Goal: Transaction & Acquisition: Subscribe to service/newsletter

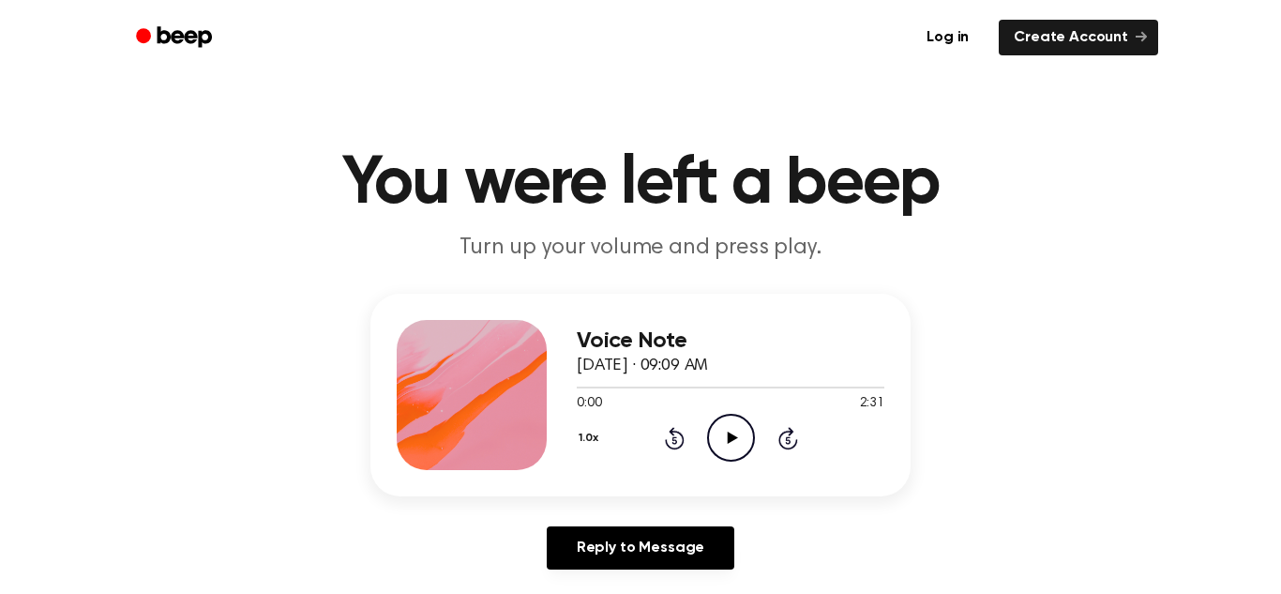
click at [728, 422] on icon "Play Audio" at bounding box center [731, 438] width 48 height 48
click at [727, 439] on icon at bounding box center [731, 437] width 8 height 12
click at [725, 411] on div "0:14 2:31" at bounding box center [731, 404] width 308 height 20
click at [732, 438] on icon at bounding box center [732, 437] width 10 height 12
click at [707, 443] on icon "Pause Audio" at bounding box center [731, 438] width 48 height 48
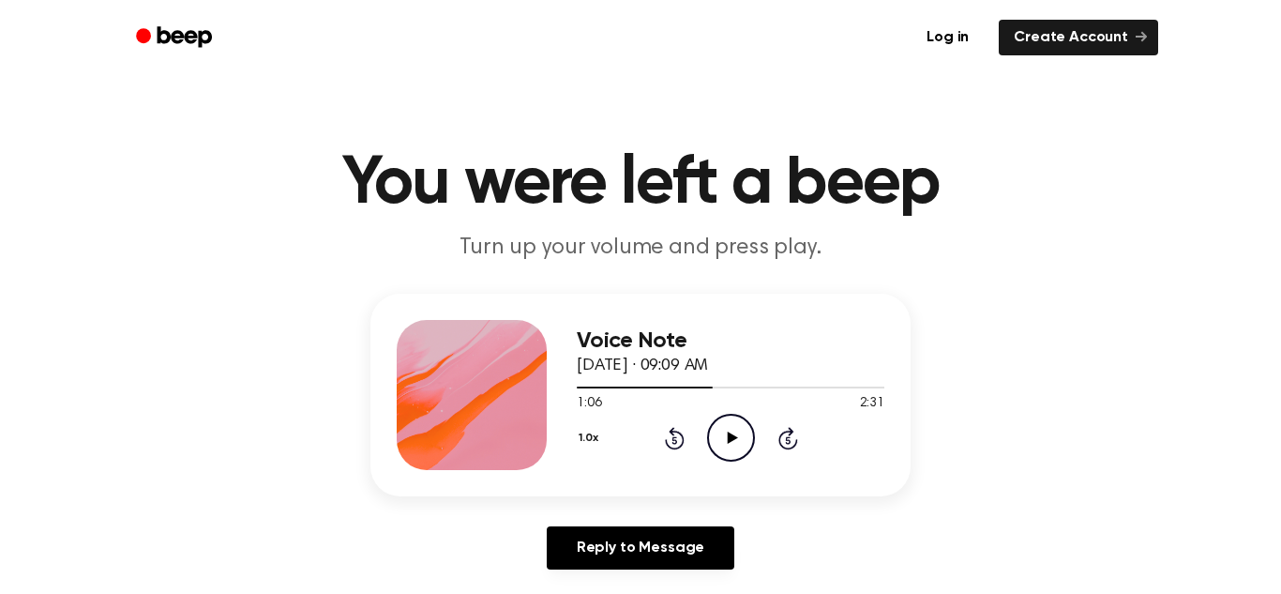
click at [683, 445] on icon at bounding box center [675, 438] width 20 height 23
click at [673, 450] on div "1.0x Rewind 5 seconds Play Audio Skip 5 seconds" at bounding box center [731, 438] width 308 height 48
click at [740, 424] on icon "Play Audio" at bounding box center [731, 438] width 48 height 48
click at [733, 431] on icon "Pause Audio" at bounding box center [731, 438] width 48 height 48
click at [758, 448] on div "1.0x Rewind 5 seconds Play Audio Skip 5 seconds" at bounding box center [731, 438] width 308 height 48
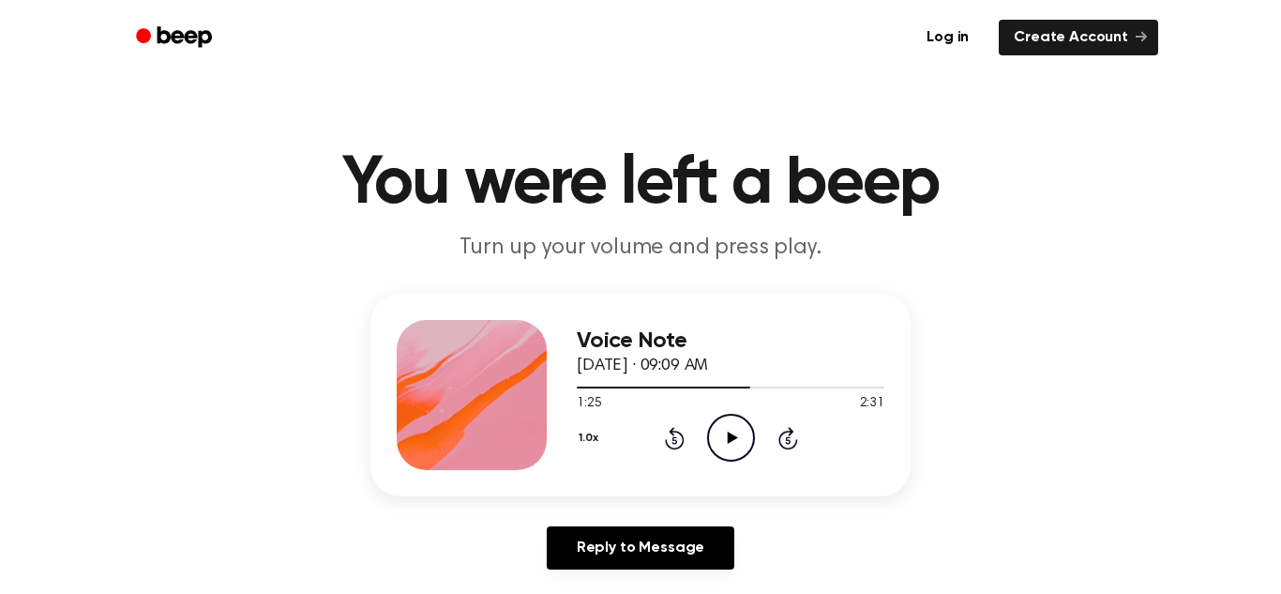
click at [666, 447] on icon "Rewind 5 seconds" at bounding box center [674, 438] width 21 height 24
click at [748, 459] on icon "Play Audio" at bounding box center [731, 438] width 48 height 48
click at [717, 452] on icon "Pause Audio" at bounding box center [731, 438] width 48 height 48
click at [747, 457] on icon "Play Audio" at bounding box center [731, 438] width 48 height 48
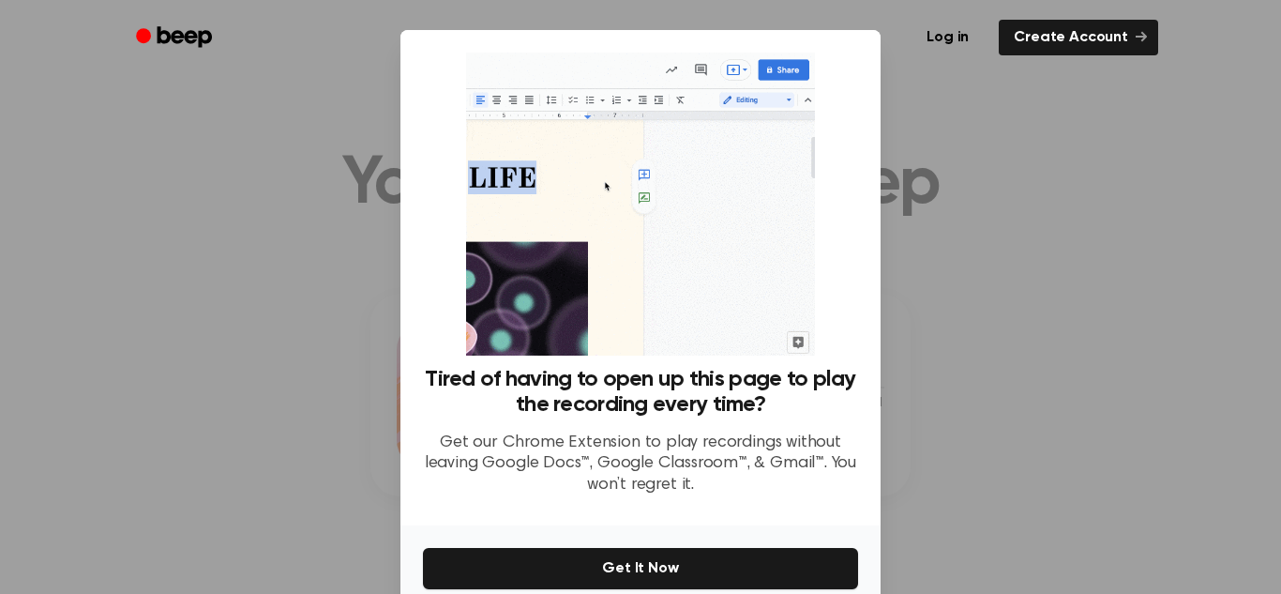
click at [915, 313] on div at bounding box center [640, 297] width 1281 height 594
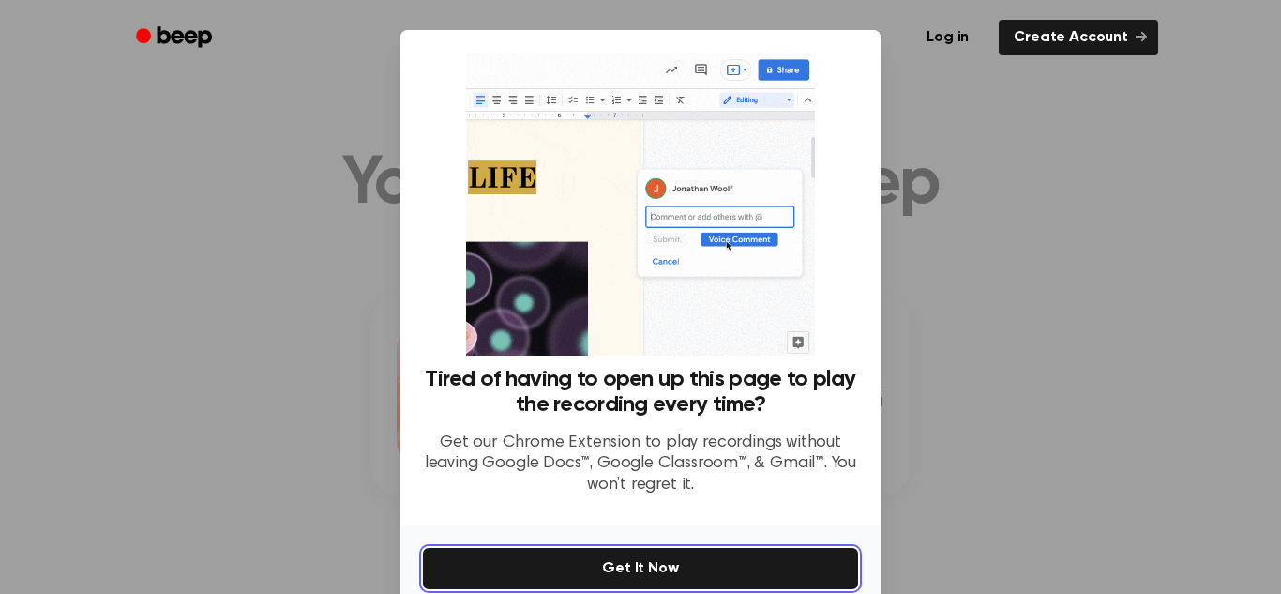
click at [740, 584] on button "Get It Now" at bounding box center [640, 568] width 435 height 41
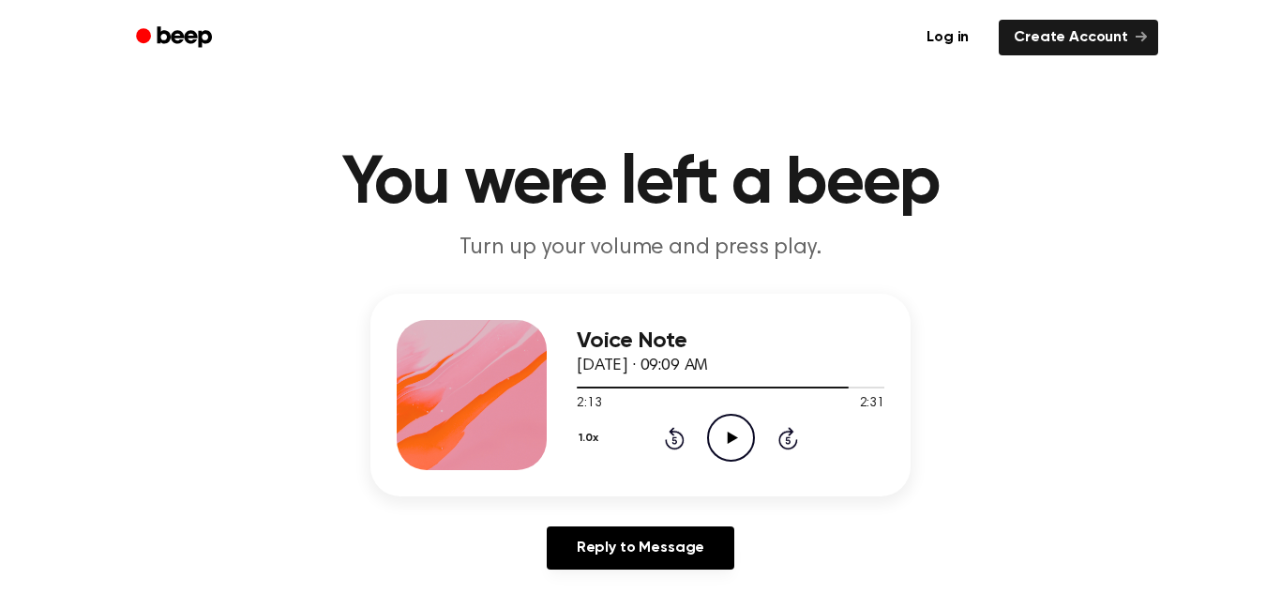
click at [713, 455] on icon "Play Audio" at bounding box center [731, 438] width 48 height 48
